Goal: Task Accomplishment & Management: Use online tool/utility

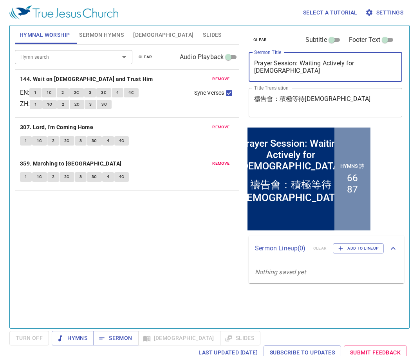
drag, startPoint x: 380, startPoint y: 63, endPoint x: 243, endPoint y: 64, distance: 136.6
click at [243, 64] on div "clear Subtitle Footer Text Sermon Title Prayer Session: Waiting Actively for Go…" at bounding box center [324, 173] width 165 height 303
paste textarea "以色列啊, 你當預備迎見你的神 [Prepare to meet your God, O Israel]/ hymn 87 | 430"
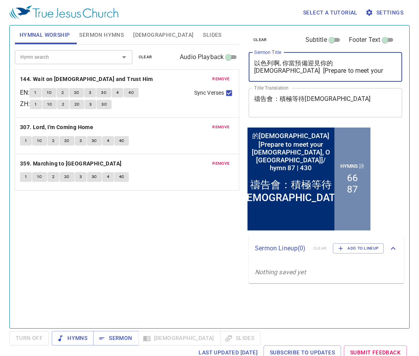
type textarea "以色列啊, 你當預備迎見你的神 [Prepare to meet your God, O Israel]/ hymn 87 | 430"
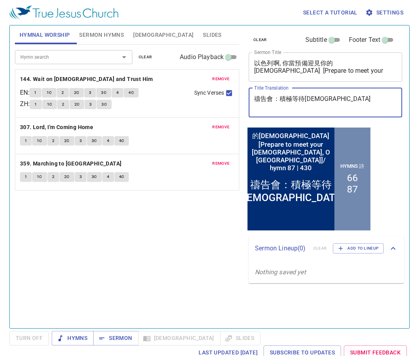
drag, startPoint x: 340, startPoint y: 98, endPoint x: 249, endPoint y: 101, distance: 90.8
click at [250, 101] on div "禱告會：積極等待神 x Title Translation" at bounding box center [324, 102] width 153 height 29
paste textarea "以色列啊, 你當預備迎見你的神 [Prepare to meet your God, O Israel]/ hymn 87 | 430"
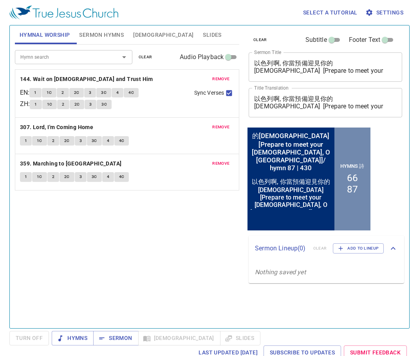
drag, startPoint x: 373, startPoint y: 113, endPoint x: 353, endPoint y: 99, distance: 24.0
click at [343, 97] on div "以色列啊, 你當預備迎見你的神 [Prepare to meet your God, O Israel]/ hymn 87 | 430 x Title Tra…" at bounding box center [324, 102] width 153 height 29
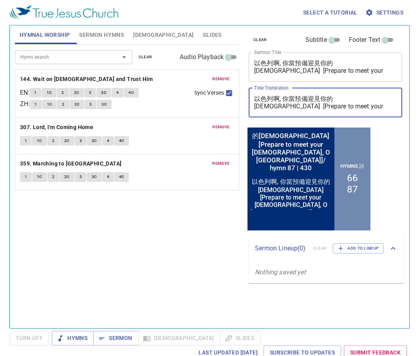
drag, startPoint x: 357, startPoint y: 103, endPoint x: 340, endPoint y: 101, distance: 17.4
click at [341, 100] on textarea "以色列啊, 你當預備迎見你的神 [Prepare to meet your God, O Israel]/ hymn 87 | 430" at bounding box center [325, 102] width 142 height 15
drag, startPoint x: 356, startPoint y: 106, endPoint x: 344, endPoint y: 99, distance: 14.5
click at [344, 99] on textarea "以色列啊, 你當預備迎見你的神 [Prepare to meet your God, O Israel]/ hymn 87 | 430" at bounding box center [325, 102] width 142 height 15
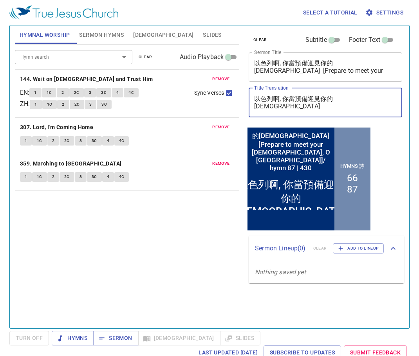
type textarea "以色列啊, 你當預備迎見你的[DEMOGRAPHIC_DATA]"
drag, startPoint x: 105, startPoint y: 34, endPoint x: 176, endPoint y: 58, distance: 75.4
click at [105, 35] on span "Sermon Hymns" at bounding box center [101, 35] width 45 height 10
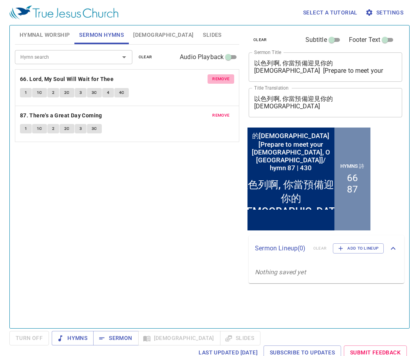
click at [216, 76] on span "remove" at bounding box center [220, 79] width 17 height 7
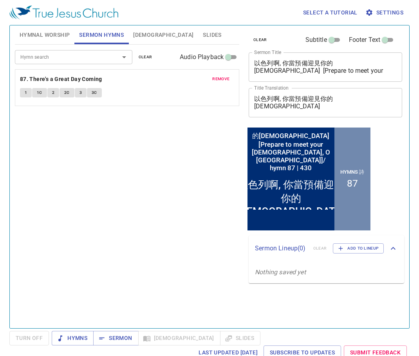
click at [216, 77] on span "remove" at bounding box center [220, 79] width 17 height 7
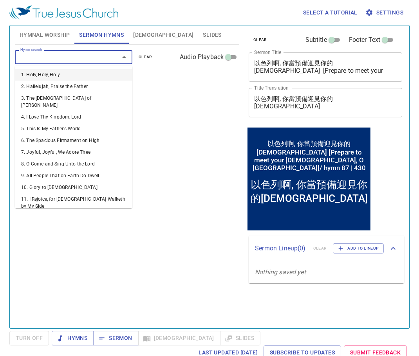
drag, startPoint x: 80, startPoint y: 60, endPoint x: 82, endPoint y: 64, distance: 4.6
click at [80, 61] on input "Hymn search" at bounding box center [62, 56] width 90 height 9
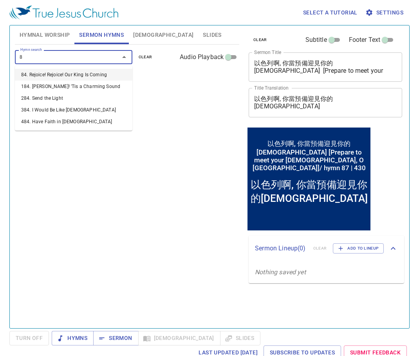
type input "87"
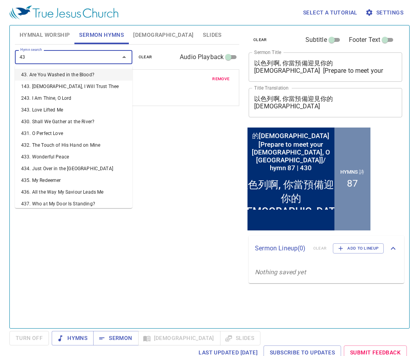
type input "430"
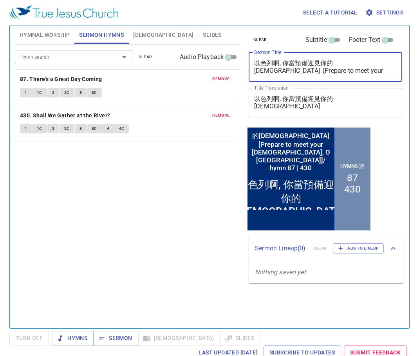
drag, startPoint x: 345, startPoint y: 64, endPoint x: 250, endPoint y: 62, distance: 95.1
click at [250, 62] on div "以色列啊, 你當預備迎見你的神 [Prepare to meet your God, O Israel]/ hymn 87 | 430 x Sermon Ti…" at bounding box center [324, 66] width 153 height 29
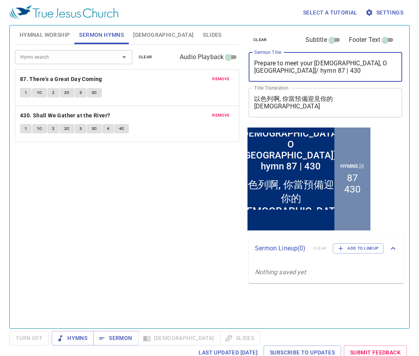
click at [340, 77] on div "Prepare to meet your God, O Israel]/ hymn 87 | 430 x Sermon Title" at bounding box center [324, 66] width 153 height 29
click at [311, 73] on textarea "Prepare to meet your God, O Israel]/ hymn 87 | 430" at bounding box center [325, 66] width 142 height 15
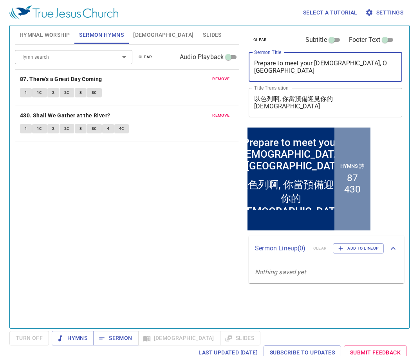
click at [288, 64] on textarea "Prepare to meet your God, O Israel" at bounding box center [325, 66] width 142 height 15
drag, startPoint x: 304, startPoint y: 62, endPoint x: 311, endPoint y: 61, distance: 7.8
click at [305, 62] on textarea "Prepare to Meet your God, O Israel" at bounding box center [325, 66] width 142 height 15
type textarea "Prepare to Meet Your [DEMOGRAPHIC_DATA], O [GEOGRAPHIC_DATA]"
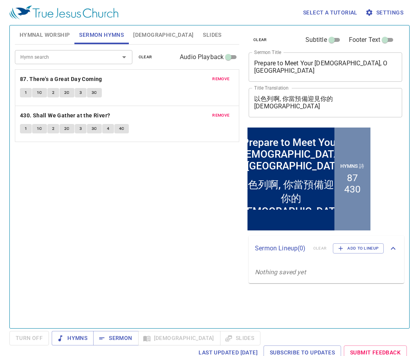
drag, startPoint x: 194, startPoint y: 171, endPoint x: 196, endPoint y: 196, distance: 25.5
click at [195, 171] on div "Hymn search Hymn search clear Audio Playback remove 87. There's a Great Day Com…" at bounding box center [127, 183] width 224 height 277
click at [120, 340] on span "Sermon" at bounding box center [115, 338] width 32 height 10
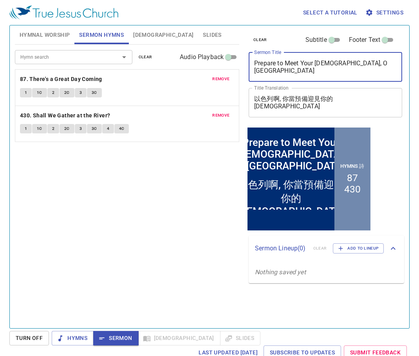
drag, startPoint x: 374, startPoint y: 66, endPoint x: 235, endPoint y: 65, distance: 138.9
click at [235, 65] on div "Hymnal Worship Sermon Hymns Bible Slides Hymn search Hymn search clear Audio Pl…" at bounding box center [209, 173] width 395 height 303
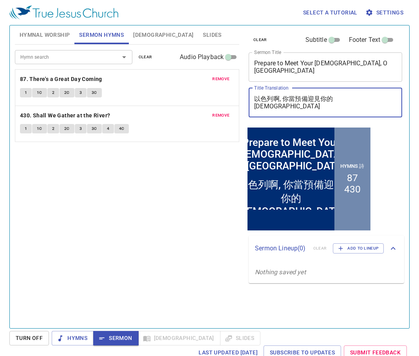
drag, startPoint x: 356, startPoint y: 105, endPoint x: 243, endPoint y: 99, distance: 112.9
click at [243, 99] on div "clear Subtitle Footer Text Sermon Title Prepare to Meet Your God, O Israel x Se…" at bounding box center [324, 173] width 165 height 303
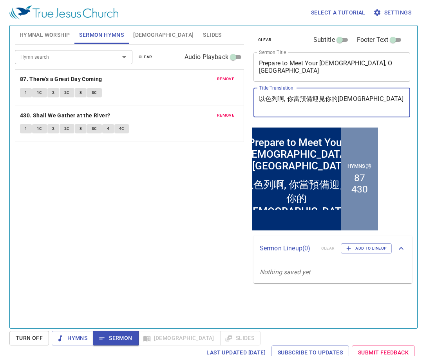
click at [166, 185] on div "Hymn search Hymn search clear Audio Playback remove 87. There's a Great Day Com…" at bounding box center [129, 183] width 229 height 277
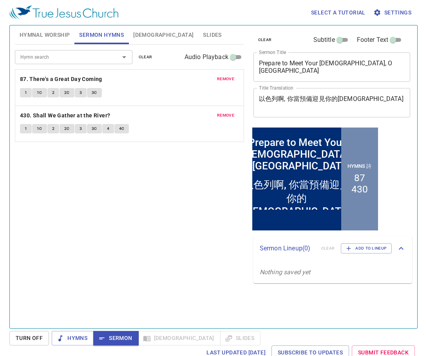
click at [54, 31] on span "Hymnal Worship" at bounding box center [45, 35] width 50 height 10
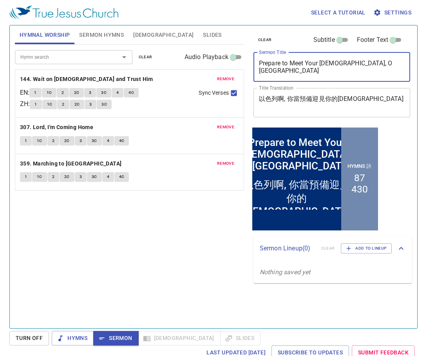
drag, startPoint x: 366, startPoint y: 71, endPoint x: 252, endPoint y: 34, distance: 119.4
click at [259, 68] on textarea "Prepare to Meet Your [DEMOGRAPHIC_DATA], O [GEOGRAPHIC_DATA]" at bounding box center [332, 66] width 146 height 15
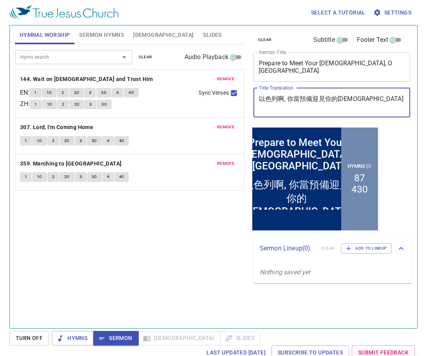
drag, startPoint x: 353, startPoint y: 99, endPoint x: 252, endPoint y: 102, distance: 101.8
click at [252, 102] on div "clear Subtitle Footer Text Sermon Title Prepare to Meet Your God, O Israel x Se…" at bounding box center [331, 75] width 162 height 100
click at [147, 57] on span "clear" at bounding box center [146, 57] width 14 height 7
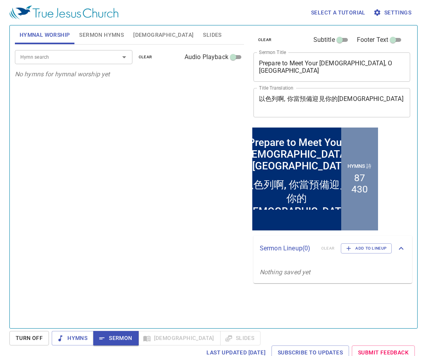
drag, startPoint x: 76, startPoint y: 60, endPoint x: 91, endPoint y: 56, distance: 14.9
click at [88, 57] on input "Hymn search" at bounding box center [62, 56] width 90 height 9
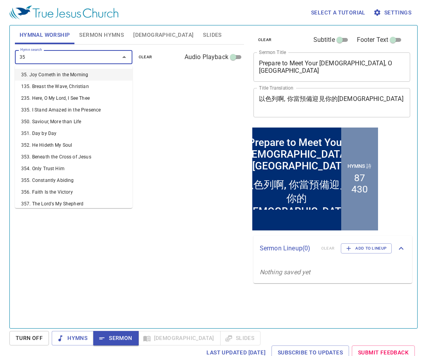
type input "357"
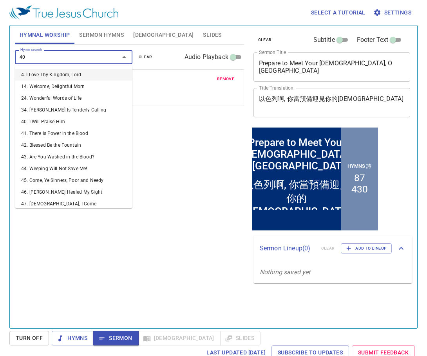
type input "402"
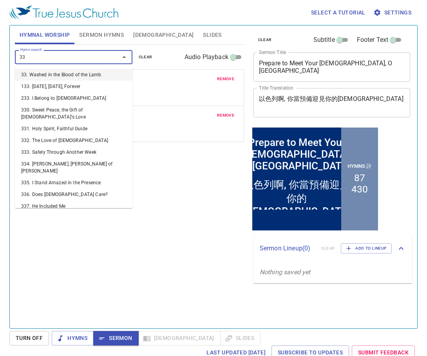
type input "332"
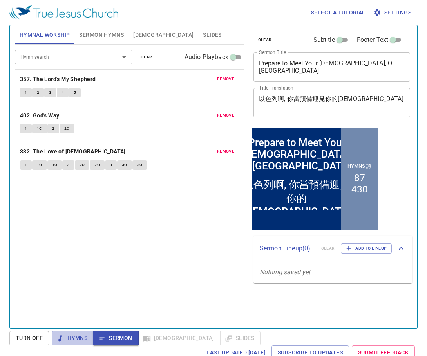
click at [88, 339] on button "Hymns" at bounding box center [73, 338] width 42 height 14
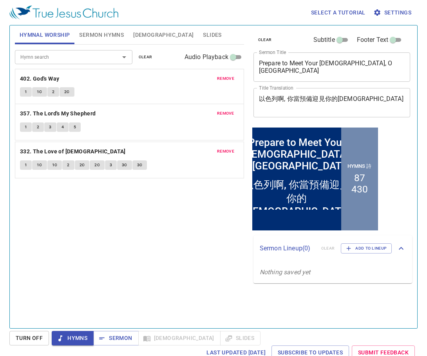
drag, startPoint x: 135, startPoint y: 90, endPoint x: 133, endPoint y: 124, distance: 34.5
click at [132, 247] on div "Hymn search Hymn search clear Audio Playback remove 402. God's Way 1 1C 2 2C re…" at bounding box center [129, 183] width 229 height 277
click at [28, 90] on button "1" at bounding box center [26, 92] width 12 height 9
click at [41, 95] on span "1C" at bounding box center [39, 92] width 5 height 7
click at [54, 95] on span "2" at bounding box center [53, 92] width 2 height 7
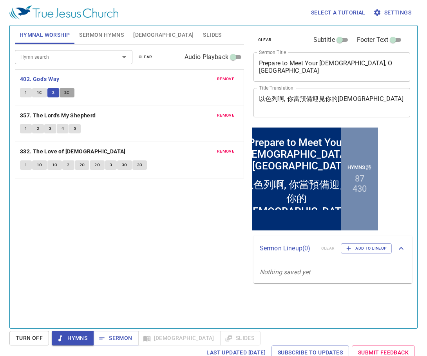
click at [70, 92] on button "2C" at bounding box center [66, 92] width 15 height 9
click at [71, 112] on div "remove 402. God's Way 1 1C 2 2C remove 357. The Lord's My Shepherd 1 2 3 4 5 re…" at bounding box center [129, 123] width 229 height 109
click at [73, 113] on b "357. The Lord's My Shepherd" at bounding box center [58, 116] width 76 height 10
click at [25, 127] on span "1" at bounding box center [26, 128] width 2 height 7
click at [38, 128] on span "2" at bounding box center [38, 128] width 2 height 7
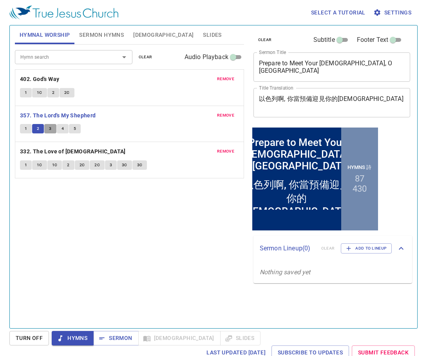
click at [50, 131] on span "3" at bounding box center [50, 128] width 2 height 7
click at [63, 129] on span "4" at bounding box center [62, 128] width 2 height 7
click at [75, 130] on span "5" at bounding box center [75, 128] width 2 height 7
click at [69, 150] on b "332. The Love of God" at bounding box center [73, 152] width 106 height 10
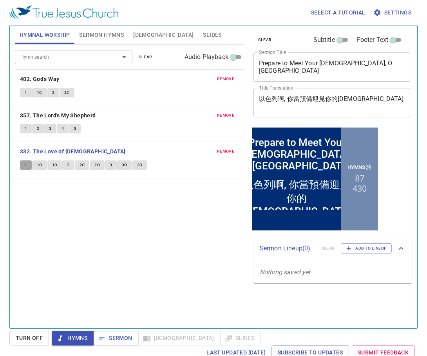
click at [25, 168] on span "1" at bounding box center [26, 165] width 2 height 7
click at [40, 167] on span "1C" at bounding box center [39, 165] width 5 height 7
click at [56, 164] on span "1C" at bounding box center [54, 165] width 5 height 7
click at [70, 164] on button "2" at bounding box center [68, 164] width 12 height 9
click at [81, 162] on span "2C" at bounding box center [81, 165] width 5 height 7
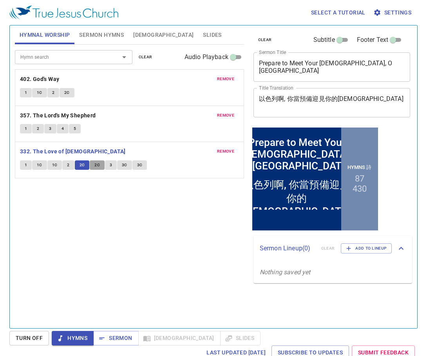
click at [92, 164] on button "2C" at bounding box center [97, 164] width 15 height 9
click at [110, 164] on span "3" at bounding box center [111, 165] width 2 height 7
click at [123, 167] on span "3C" at bounding box center [124, 165] width 5 height 7
click at [137, 166] on span "3C" at bounding box center [139, 165] width 5 height 7
drag, startPoint x: 50, startPoint y: 145, endPoint x: 50, endPoint y: 150, distance: 5.1
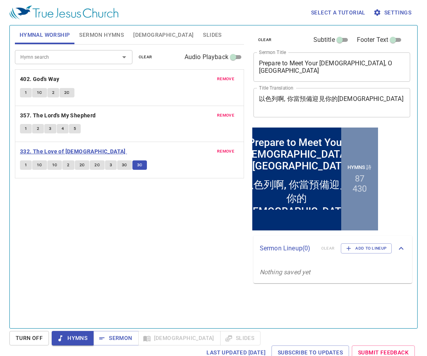
click at [50, 149] on div "remove 402. God's Way 1 1C 2 2C remove 357. The Lord's My Shepherd 1 2 3 4 5 re…" at bounding box center [129, 123] width 229 height 109
click at [50, 150] on b "332. The Love of [DEMOGRAPHIC_DATA]" at bounding box center [73, 152] width 106 height 10
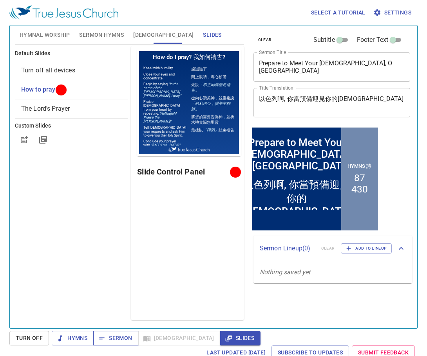
click at [122, 339] on span "Sermon" at bounding box center [115, 338] width 32 height 10
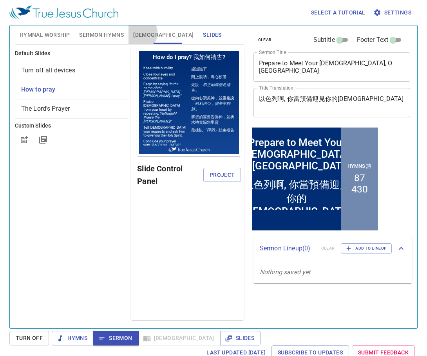
click at [137, 33] on span "[DEMOGRAPHIC_DATA]" at bounding box center [163, 35] width 60 height 10
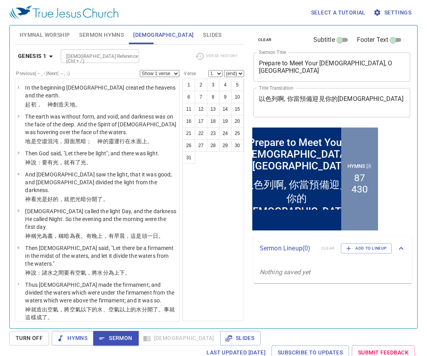
drag, startPoint x: 108, startPoint y: 55, endPoint x: 93, endPoint y: 56, distance: 15.3
click at [109, 55] on input "[DEMOGRAPHIC_DATA] Reference (Ctrl + /)" at bounding box center [93, 56] width 61 height 9
type input "a"
type input "amos 4"
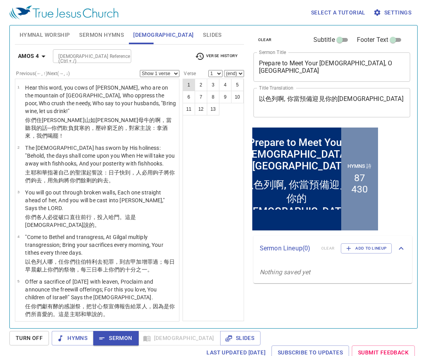
click at [192, 82] on button "1" at bounding box center [188, 85] width 13 height 13
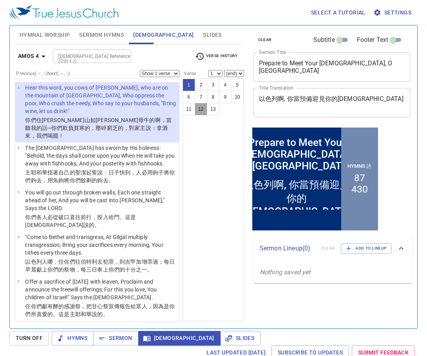
click at [201, 106] on button "12" at bounding box center [200, 109] width 13 height 13
select select "12"
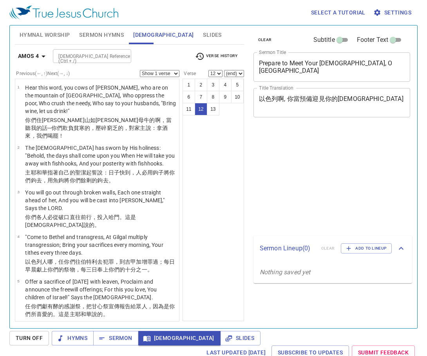
select select "12"
select select "13"
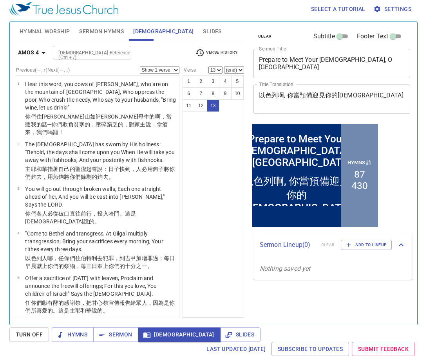
scroll to position [407, 0]
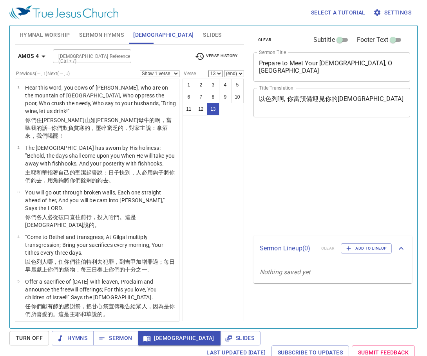
select select "13"
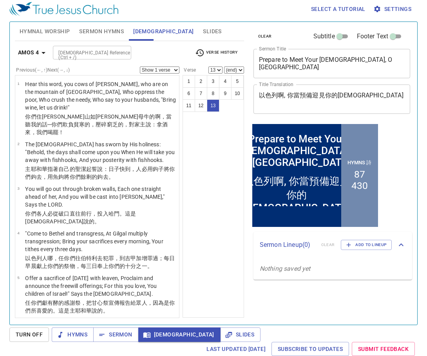
scroll to position [407, 0]
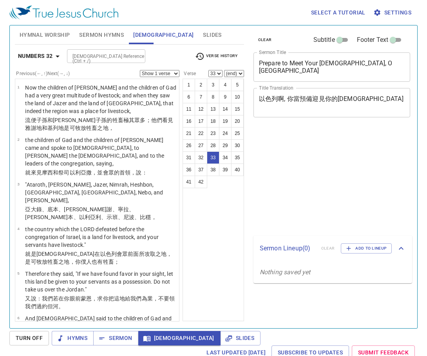
select select "33"
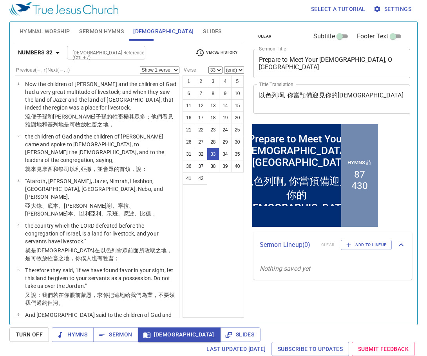
scroll to position [1321, 0]
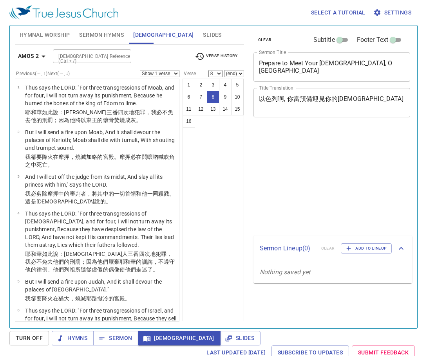
select select "8"
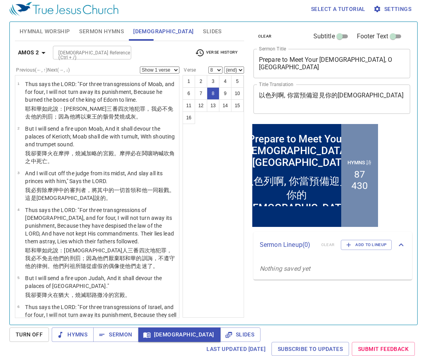
scroll to position [225, 0]
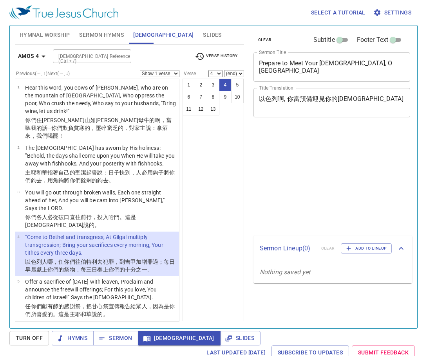
select select "4"
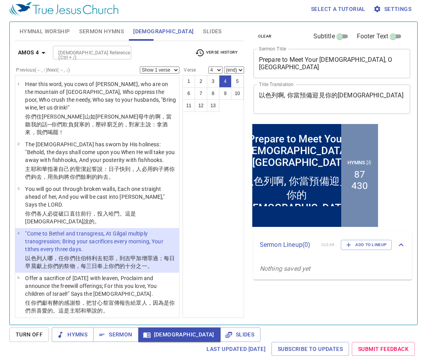
scroll to position [4, 0]
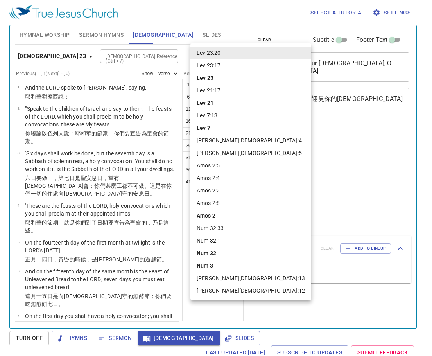
select select "20"
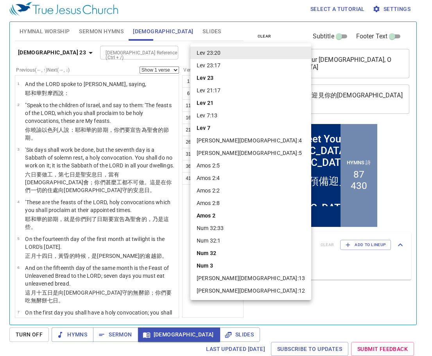
scroll to position [721, 0]
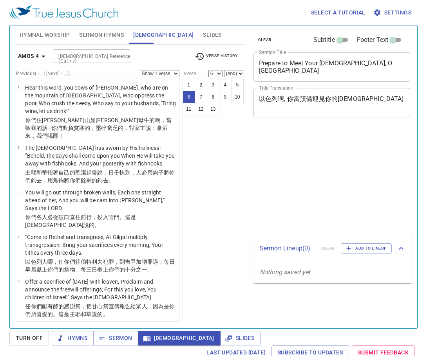
select select "6"
select select "10"
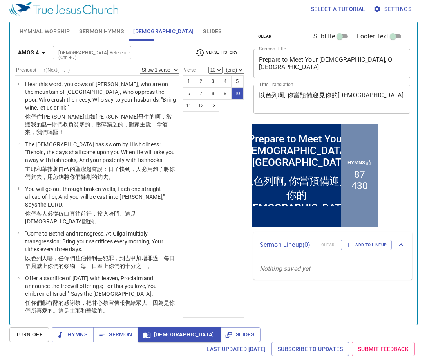
scroll to position [349, 0]
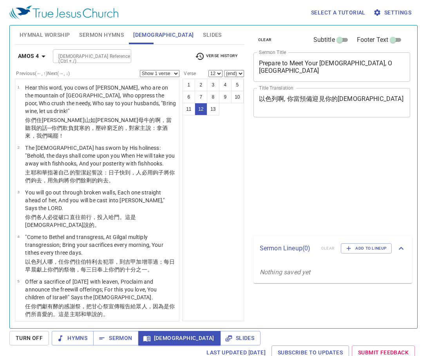
select select "12"
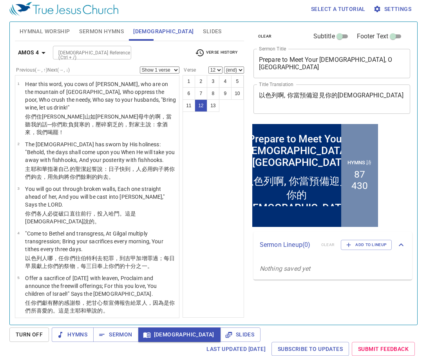
scroll to position [407, 0]
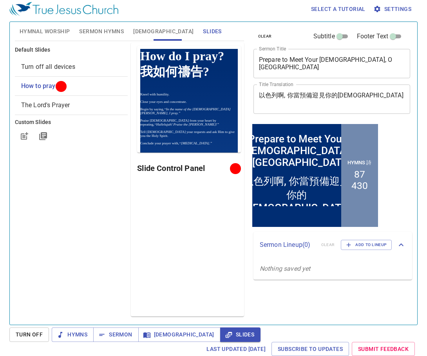
scroll to position [4, 0]
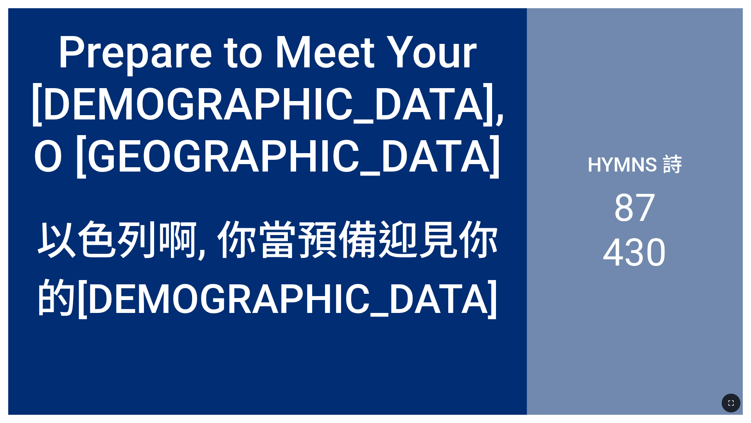
click at [56, 208] on div "以色列啊, 你當預備迎見你的[DEMOGRAPHIC_DATA]" at bounding box center [268, 266] width 502 height 117
